Goal: Find specific page/section: Find specific page/section

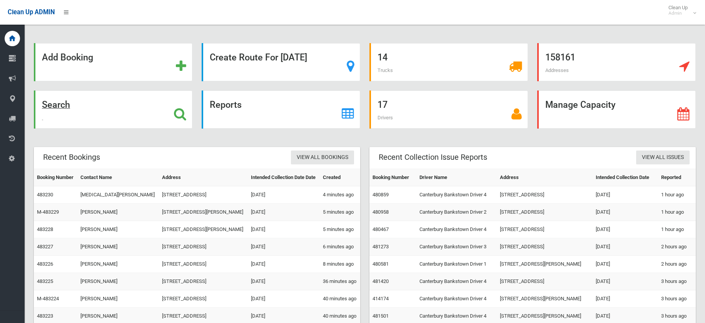
click at [49, 105] on strong "Search" at bounding box center [56, 104] width 28 height 11
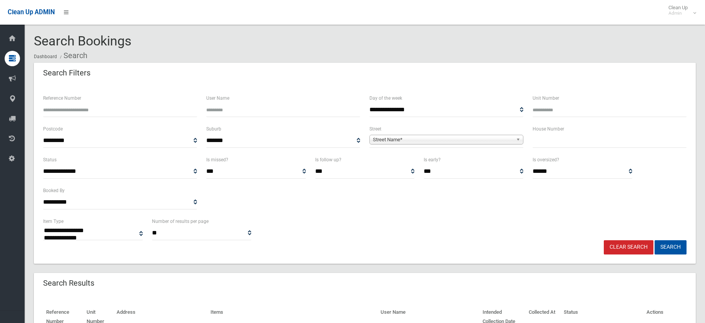
select select
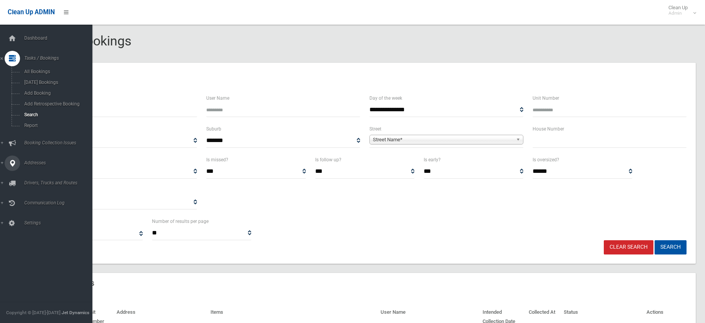
click at [1, 160] on link "Addresses" at bounding box center [49, 162] width 98 height 15
